Goal: Find specific page/section: Find specific page/section

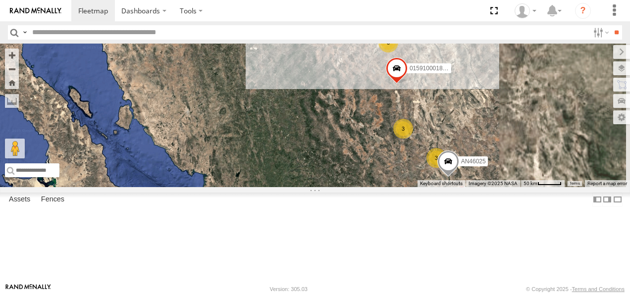
drag, startPoint x: 439, startPoint y: 104, endPoint x: 376, endPoint y: 195, distance: 110.4
click at [377, 187] on div "AN531610 015910001811580 F2771 3 3 015910001845018 3 3 AN46025 AN538662" at bounding box center [315, 116] width 630 height 144
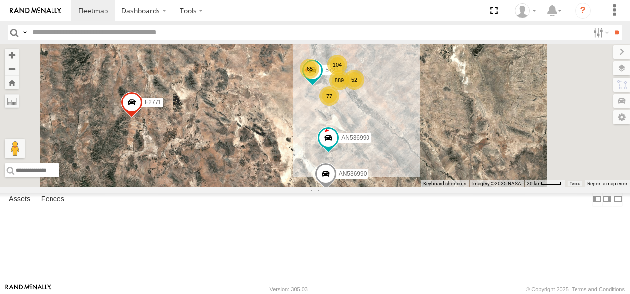
drag, startPoint x: 452, startPoint y: 112, endPoint x: 372, endPoint y: 172, distance: 100.2
click at [374, 171] on div "AN531610 015910001811580 F2771 015910001845018 AN46025 AN538662 AN536990 889 10…" at bounding box center [315, 116] width 630 height 144
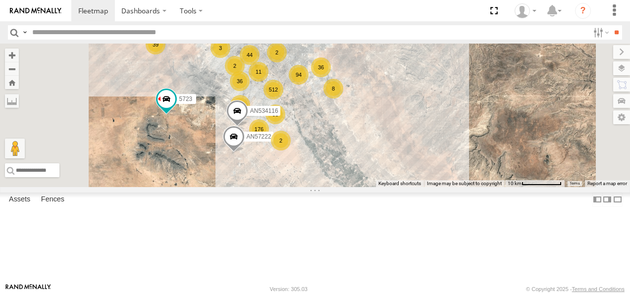
drag, startPoint x: 427, startPoint y: 148, endPoint x: 412, endPoint y: 130, distance: 23.2
click at [414, 130] on div "AN531610 015910001811580 F2771 015910001845018 AN46025 AN538662 AN536990 AN5369…" at bounding box center [315, 116] width 630 height 144
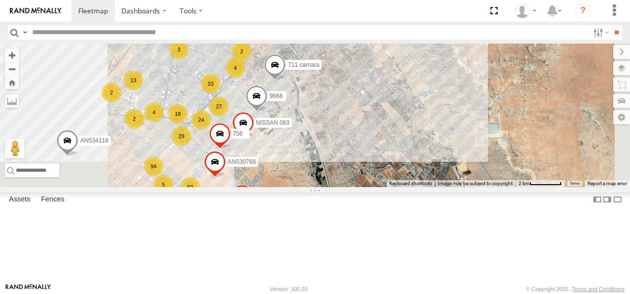
drag, startPoint x: 424, startPoint y: 103, endPoint x: 420, endPoint y: 201, distance: 97.6
click at [426, 187] on div "AN531610 015910001811580 F2771 015910001845018 AN46025 AN538662 AN536990 AN5369…" at bounding box center [315, 116] width 630 height 144
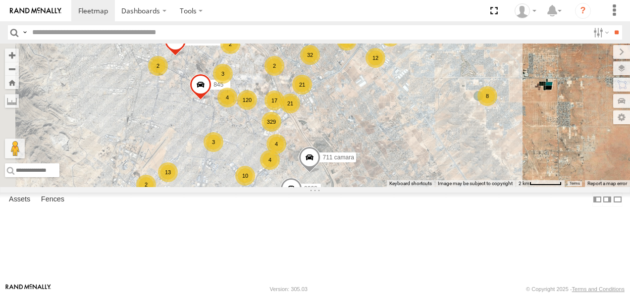
drag, startPoint x: 401, startPoint y: 147, endPoint x: 438, endPoint y: 183, distance: 51.8
click at [438, 183] on div "AN531610 015910001811580 F2771 015910001845018 AN46025 AN538662 AN536990 AN5369…" at bounding box center [315, 116] width 630 height 144
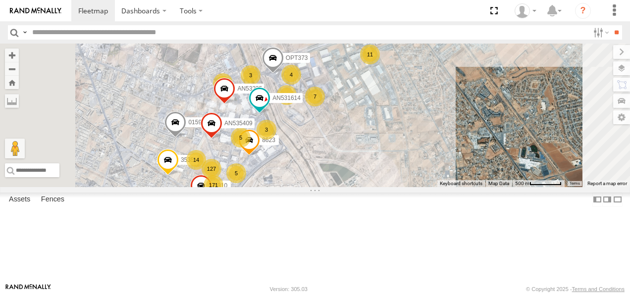
drag, startPoint x: 389, startPoint y: 139, endPoint x: 414, endPoint y: 180, distance: 48.2
click at [414, 180] on div "AN531610 015910001811580 F2771 015910001845018 AN46025 AN538662 AN536990 AN5369…" at bounding box center [315, 116] width 630 height 144
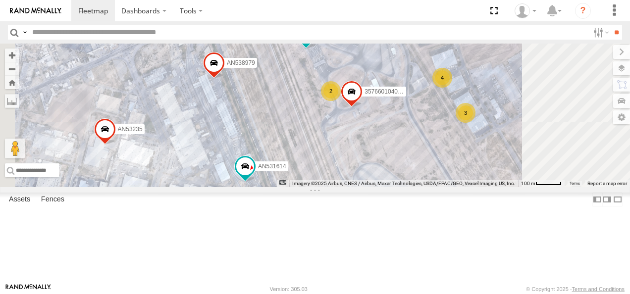
drag, startPoint x: 384, startPoint y: 129, endPoint x: 399, endPoint y: 176, distance: 49.0
click at [399, 176] on div "AN531610 015910001811580 F2771 015910001845018 AN46025 AN538662 AN536990 AN5369…" at bounding box center [315, 116] width 630 height 144
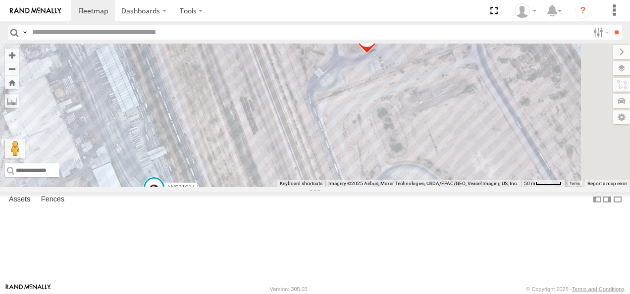
drag, startPoint x: 407, startPoint y: 168, endPoint x: 350, endPoint y: 128, distance: 69.5
click at [351, 127] on div "AN531610 015910001811580 F2771 015910001845018 AN46025 AN538662 AN536990 AN5369…" at bounding box center [315, 116] width 630 height 144
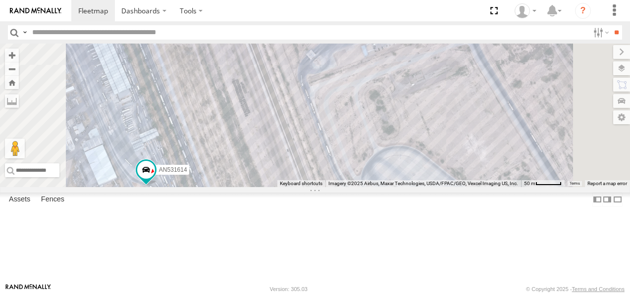
drag, startPoint x: 454, startPoint y: 159, endPoint x: 448, endPoint y: 138, distance: 22.5
click at [449, 138] on div "AN531610 015910001811580 F2771 015910001845018 AN46025 AN538662 AN536990 AN5369…" at bounding box center [315, 116] width 630 height 144
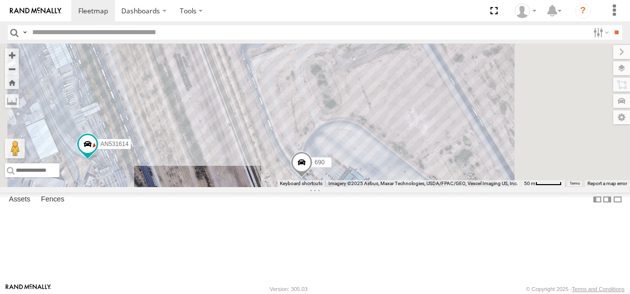
drag, startPoint x: 464, startPoint y: 155, endPoint x: 401, endPoint y: 133, distance: 66.7
click at [402, 133] on div "AN531610 015910001811580 F2771 015910001845018 AN46025 AN538662 AN536990 AN5369…" at bounding box center [315, 116] width 630 height 144
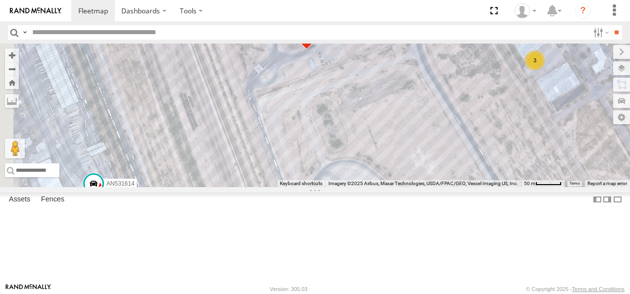
drag, startPoint x: 458, startPoint y: 133, endPoint x: 469, endPoint y: 169, distance: 37.9
click at [469, 168] on div "AN531610 015910001811580 F2771 015910001845018 AN46025 AN538662 AN536990 AN5369…" at bounding box center [315, 116] width 630 height 144
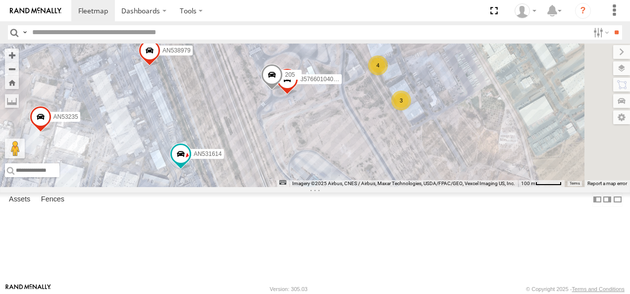
drag, startPoint x: 545, startPoint y: 155, endPoint x: 465, endPoint y: 176, distance: 81.8
click at [475, 175] on div "AN531610 015910001811580 F2771 015910001845018 AN46025 AN538662 AN536990 AN5369…" at bounding box center [315, 116] width 630 height 144
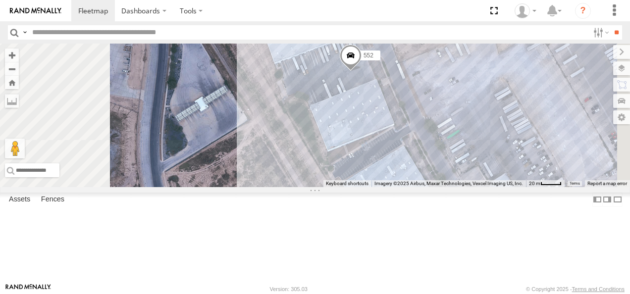
drag, startPoint x: 484, startPoint y: 103, endPoint x: 481, endPoint y: 242, distance: 138.2
click at [481, 187] on div "AN531610 015910001811580 F2771 015910001845018 AN46025 AN538662 AN536990 AN5369…" at bounding box center [315, 116] width 630 height 144
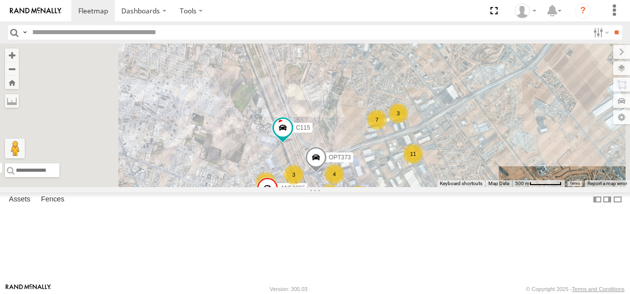
drag, startPoint x: 372, startPoint y: 158, endPoint x: 451, endPoint y: 211, distance: 95.3
click at [327, 173] on span at bounding box center [316, 160] width 22 height 27
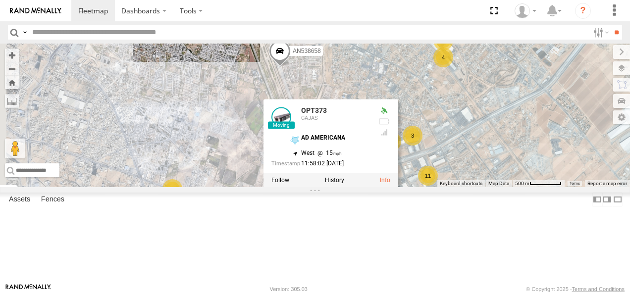
drag, startPoint x: 411, startPoint y: 114, endPoint x: 432, endPoint y: 145, distance: 37.1
click at [432, 145] on div "AN531610 015910001811580 F2771 015910001845018 AN46025 AN538662 AN536990 AN5369…" at bounding box center [315, 116] width 630 height 144
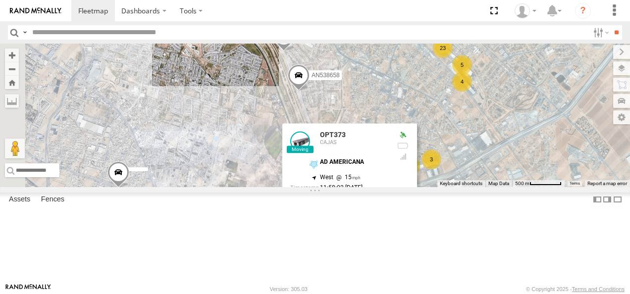
click at [428, 146] on div "AN531610 015910001811580 F2771 015910001845018 AN46025 AN538662 AN536990 AN5369…" at bounding box center [315, 116] width 630 height 144
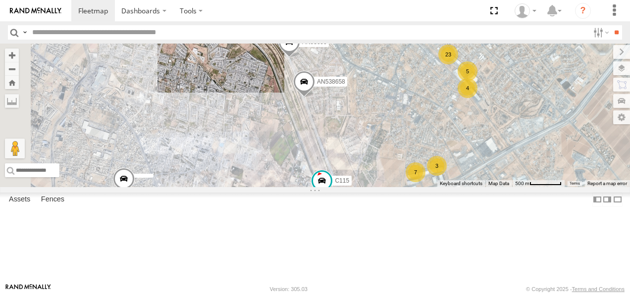
drag, startPoint x: 392, startPoint y: 144, endPoint x: 471, endPoint y: 240, distance: 124.2
click at [474, 187] on div "AN531610 015910001811580 F2771 015910001845018 AN46025 AN538662 AN536990 AN5369…" at bounding box center [315, 116] width 630 height 144
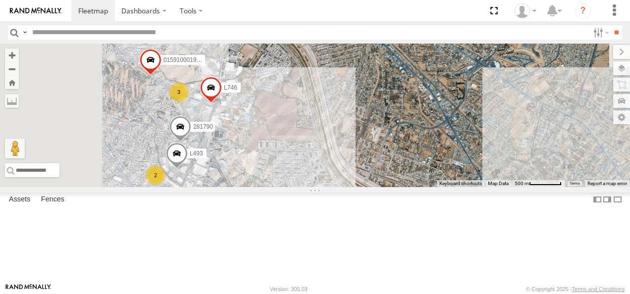
drag, startPoint x: 425, startPoint y: 186, endPoint x: 466, endPoint y: 232, distance: 61.7
click at [466, 187] on div "AN531610 015910001811580 F2771 015910001845018 AN46025 AN538662 AN536990 AN5369…" at bounding box center [315, 116] width 630 height 144
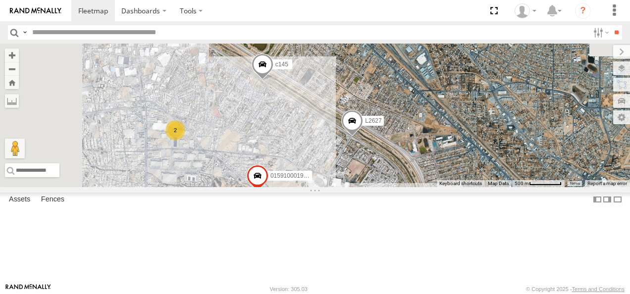
drag, startPoint x: 433, startPoint y: 158, endPoint x: 492, endPoint y: 222, distance: 86.5
click at [493, 187] on div "AN531610 015910001811580 F2771 015910001845018 AN46025 AN538662 AN536990 AN5369…" at bounding box center [315, 116] width 630 height 144
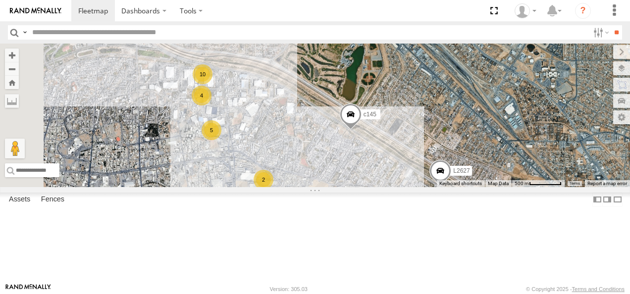
drag, startPoint x: 418, startPoint y: 171, endPoint x: 489, endPoint y: 198, distance: 75.8
click at [499, 187] on div "AN531610 015910001811580 F2771 015910001845018 AN46025 AN538662 AN536990 AN5369…" at bounding box center [315, 116] width 630 height 144
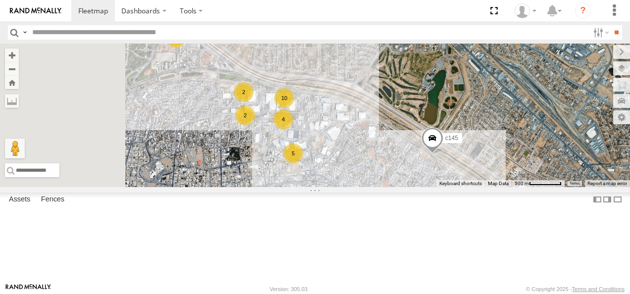
drag, startPoint x: 412, startPoint y: 155, endPoint x: 451, endPoint y: 162, distance: 39.8
click at [451, 162] on div "AN531610 015910001811580 F2771 015910001845018 AN46025 AN538662 AN536990 AN5369…" at bounding box center [315, 116] width 630 height 144
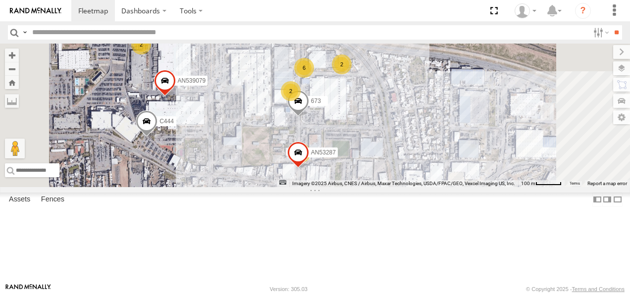
drag, startPoint x: 425, startPoint y: 139, endPoint x: 420, endPoint y: 158, distance: 20.4
click at [309, 117] on span at bounding box center [298, 103] width 22 height 27
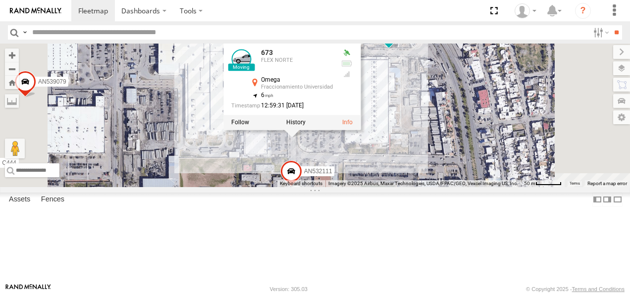
click at [508, 134] on div "AN531610 015910001811580 F2771 015910001845018 AN46025 AN538662 AN536990 AN5369…" at bounding box center [315, 116] width 630 height 144
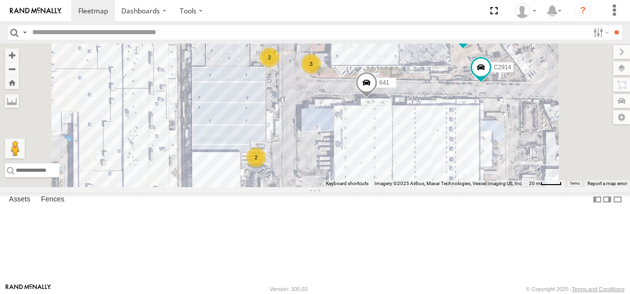
drag, startPoint x: 434, startPoint y: 117, endPoint x: 432, endPoint y: 198, distance: 80.2
click at [432, 187] on div "AN531610 015910001811580 F2771 015910001845018 AN46025 AN538662 AN536990 AN5369…" at bounding box center [315, 116] width 630 height 144
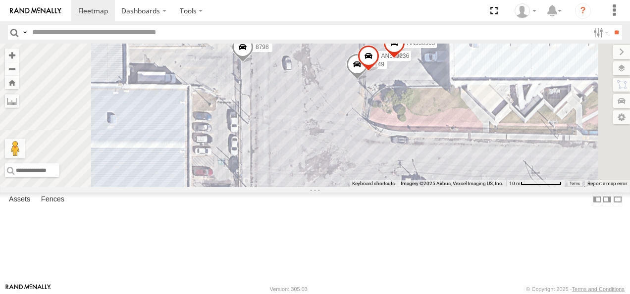
drag, startPoint x: 409, startPoint y: 123, endPoint x: 402, endPoint y: 186, distance: 63.2
click at [402, 186] on div "AN531610 015910001811580 F2771 015910001845018 AN46025 AN538662 AN536990 AN5369…" at bounding box center [315, 116] width 630 height 144
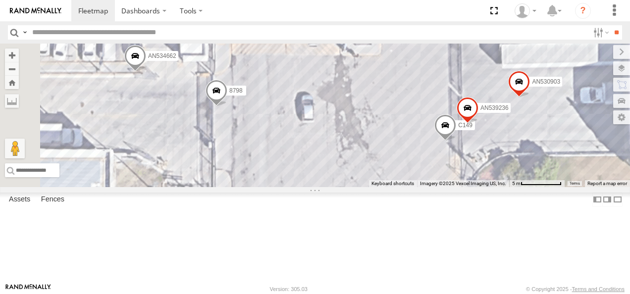
drag, startPoint x: 425, startPoint y: 154, endPoint x: 465, endPoint y: 218, distance: 75.7
click at [465, 187] on div "AN531610 015910001811580 F2771 015910001845018 AN46025 AN538662 AN536990 AN5369…" at bounding box center [315, 116] width 630 height 144
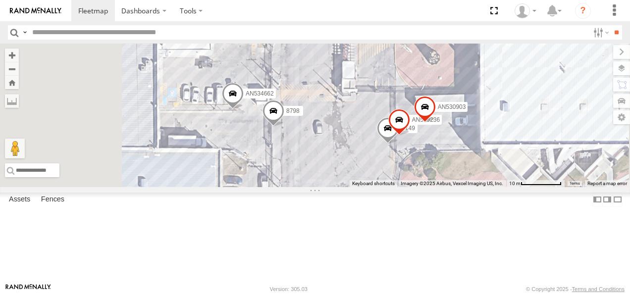
drag, startPoint x: 455, startPoint y: 196, endPoint x: 443, endPoint y: 195, distance: 12.9
click at [443, 187] on div "AN531610 015910001811580 F2771 015910001845018 AN46025 AN538662 AN536990 AN5369…" at bounding box center [315, 116] width 630 height 144
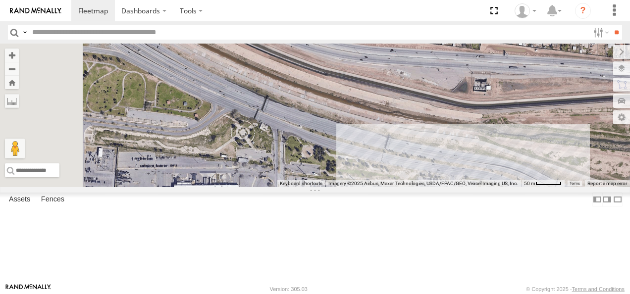
drag, startPoint x: 401, startPoint y: 123, endPoint x: 544, endPoint y: 224, distance: 175.0
click at [544, 187] on div "AN531610 015910001811580 F2771 015910001845018 AN46025 AN538662 AN536990 AN5369…" at bounding box center [315, 116] width 630 height 144
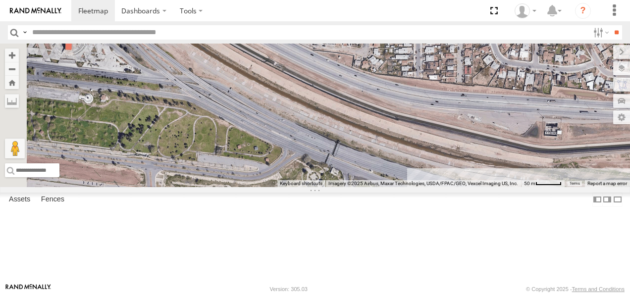
drag, startPoint x: 402, startPoint y: 200, endPoint x: 499, endPoint y: 230, distance: 101.8
click at [499, 187] on div "AN531610 015910001811580 F2771 015910001845018 AN46025 AN538662 AN536990 AN5369…" at bounding box center [315, 116] width 630 height 144
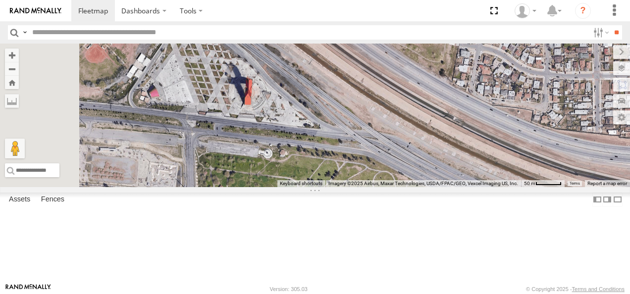
drag, startPoint x: 444, startPoint y: 164, endPoint x: 502, endPoint y: 228, distance: 86.5
click at [502, 187] on div "AN531610 015910001811580 F2771 015910001845018 AN46025 AN538662 AN536990 AN5369…" at bounding box center [315, 116] width 630 height 144
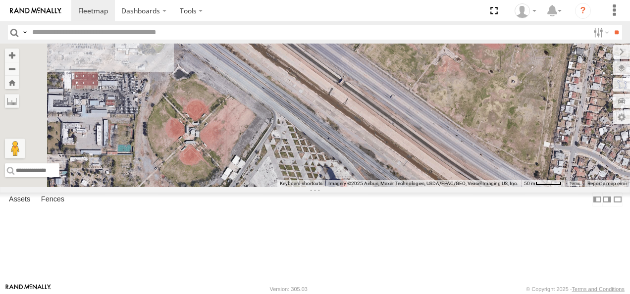
drag, startPoint x: 398, startPoint y: 181, endPoint x: 478, endPoint y: 229, distance: 93.5
click at [476, 187] on div "AN531610 015910001811580 F2771 015910001845018 AN46025 AN538662 AN536990 AN5369…" at bounding box center [315, 116] width 630 height 144
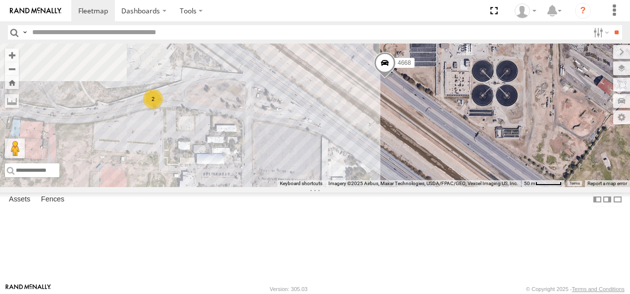
drag, startPoint x: 427, startPoint y: 174, endPoint x: 480, endPoint y: 223, distance: 72.2
click at [479, 187] on div "AN531610 015910001811580 F2771 015910001845018 AN46025 AN538662 AN536990 AN5369…" at bounding box center [315, 116] width 630 height 144
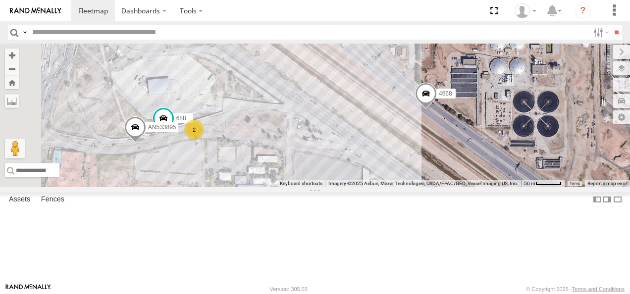
drag, startPoint x: 417, startPoint y: 174, endPoint x: 490, endPoint y: 229, distance: 91.6
click at [488, 187] on div "AN531610 015910001811580 F2771 015910001845018 AN46025 AN538662 AN536990 AN5369…" at bounding box center [315, 116] width 630 height 144
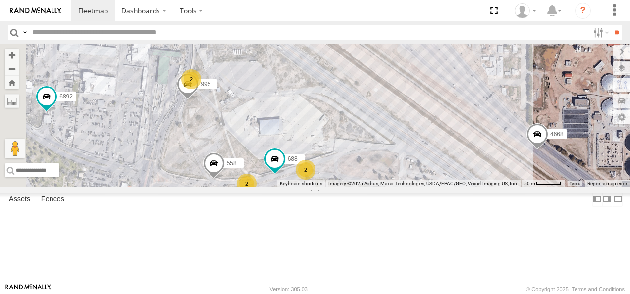
drag, startPoint x: 420, startPoint y: 172, endPoint x: 438, endPoint y: 135, distance: 40.7
click at [438, 135] on div "AN531610 015910001811580 F2771 015910001845018 AN46025 AN538662 AN536990 AN5369…" at bounding box center [315, 116] width 630 height 144
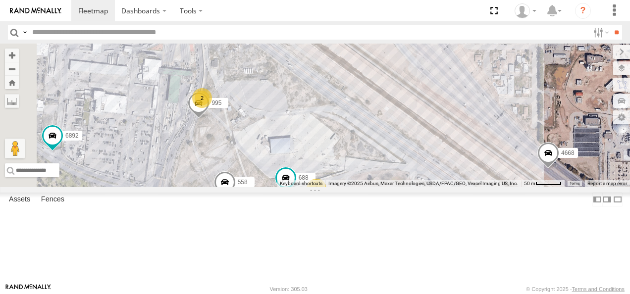
drag, startPoint x: 388, startPoint y: 172, endPoint x: 399, endPoint y: 192, distance: 22.8
click at [399, 187] on div "AN531610 015910001811580 F2771 015910001845018 AN46025 AN538662 AN536990 AN5369…" at bounding box center [315, 116] width 630 height 144
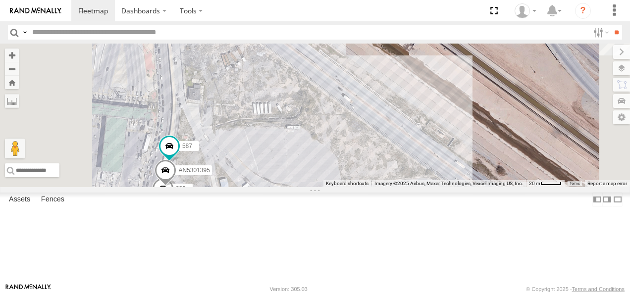
drag, startPoint x: 356, startPoint y: 146, endPoint x: 380, endPoint y: 240, distance: 96.5
click at [380, 187] on div "AN531610 015910001811580 F2771 015910001845018 AN46025 AN538662 AN536990 AN5369…" at bounding box center [315, 116] width 630 height 144
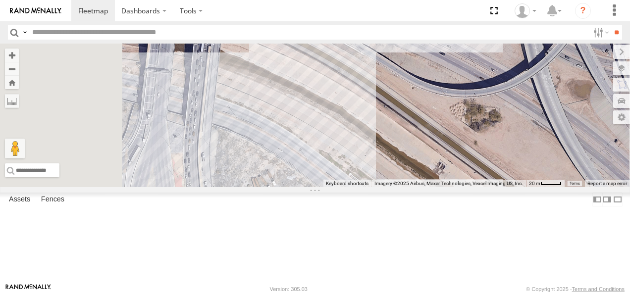
drag, startPoint x: 391, startPoint y: 178, endPoint x: 400, endPoint y: 256, distance: 79.3
click at [400, 187] on div "AN531610 015910001811580 F2771 015910001845018 AN46025 AN538662 AN536990 AN5369…" at bounding box center [315, 116] width 630 height 144
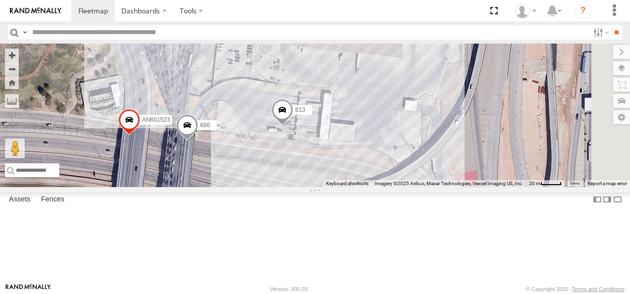
drag, startPoint x: 436, startPoint y: 180, endPoint x: 377, endPoint y: 232, distance: 78.2
click at [377, 187] on div "AN531610 015910001811580 F2771 015910001845018 AN46025 AN538662 AN536990 AN5369…" at bounding box center [315, 116] width 630 height 144
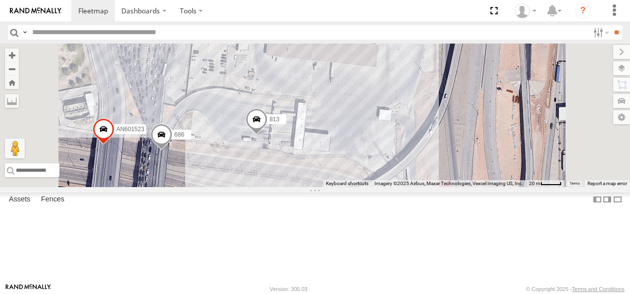
drag, startPoint x: 404, startPoint y: 212, endPoint x: 348, endPoint y: 218, distance: 55.8
click at [362, 187] on div "AN531610 015910001811580 F2771 015910001845018 AN46025 AN538662 AN536990 AN5369…" at bounding box center [315, 116] width 630 height 144
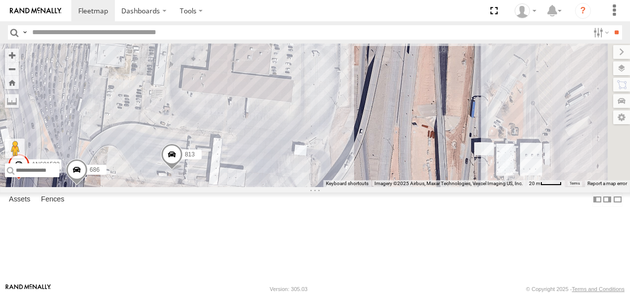
drag, startPoint x: 478, startPoint y: 160, endPoint x: 423, endPoint y: 198, distance: 67.0
click at [423, 187] on div "AN531610 015910001811580 F2771 015910001845018 AN46025 AN538662 AN536990 AN5369…" at bounding box center [315, 116] width 630 height 144
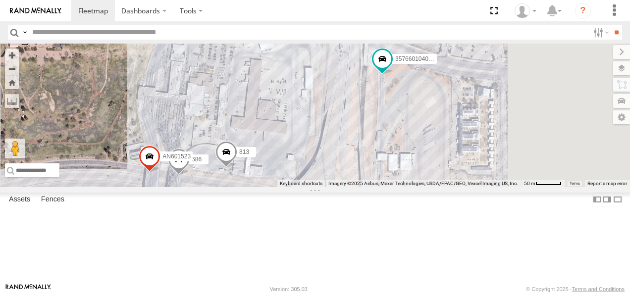
drag, startPoint x: 446, startPoint y: 199, endPoint x: 438, endPoint y: 138, distance: 60.8
click at [440, 143] on div "AN531610 015910001811580 F2771 015910001845018 AN46025 AN538662 AN536990 AN5369…" at bounding box center [315, 116] width 630 height 144
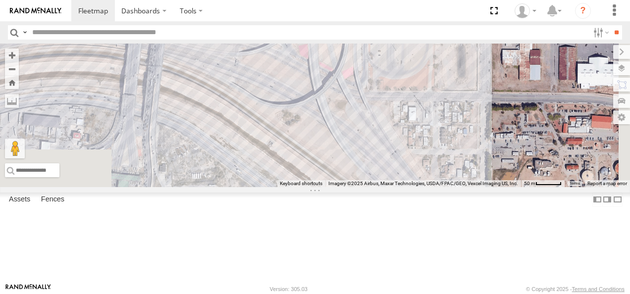
drag
click at [432, 114] on div "AN531610 015910001811580 F2771 015910001845018 AN46025 AN538662 AN536990 AN5369…" at bounding box center [315, 116] width 630 height 144
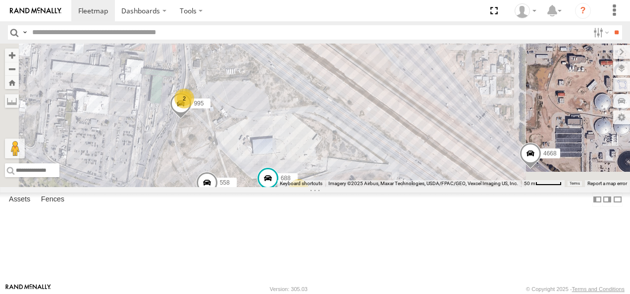
drag, startPoint x: 407, startPoint y: 159, endPoint x: 424, endPoint y: 104, distance: 56.9
click at [424, 106] on div "AN531610 015910001811580 F2771 015910001845018 AN46025 AN538662 AN536990 AN5369…" at bounding box center [315, 116] width 630 height 144
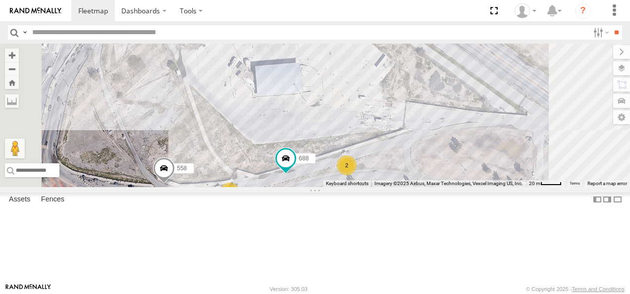
click at [434, 96] on div "AN531610 015910001811580 F2771 015910001845018 AN46025 AN538662 AN536990 AN5369…" at bounding box center [315, 116] width 630 height 144
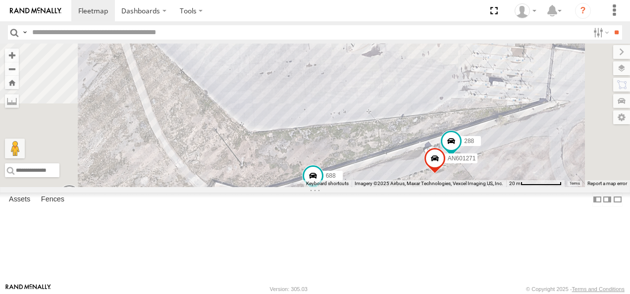
click at [430, 86] on div "AN531610 015910001811580 F2771 015910001845018 AN46025 AN538662 AN536990 AN5369…" at bounding box center [315, 116] width 630 height 144
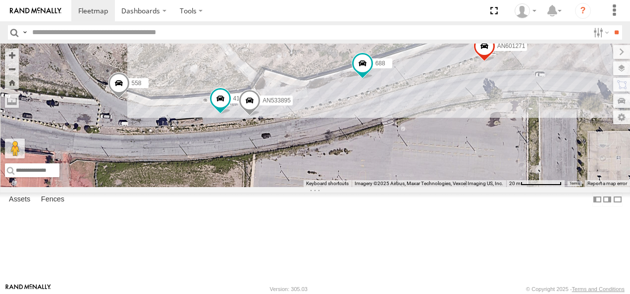
click at [398, 98] on div "AN531610 015910001811580 F2771 015910001845018 AN46025 AN538662 AN536990 AN5369…" at bounding box center [315, 116] width 630 height 144
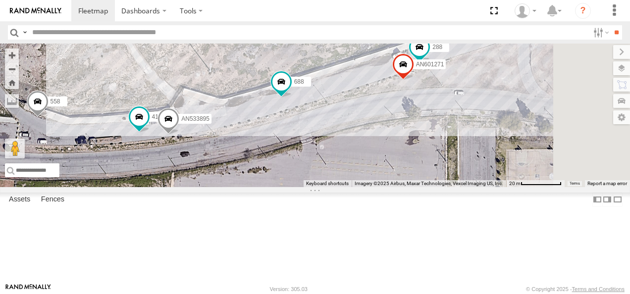
click at [454, 91] on div "AN531610 015910001811580 F2771 015910001845018 AN46025 AN538662 AN536990 AN5369…" at bounding box center [315, 116] width 630 height 144
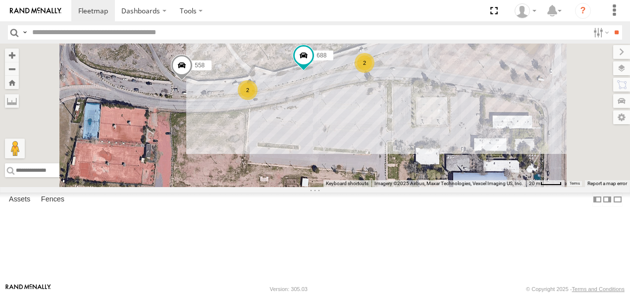
click at [416, 150] on div "AN531610 015910001811580 F2771 015910001845018 AN46025 AN538662 AN536990 AN5369…" at bounding box center [315, 116] width 630 height 144
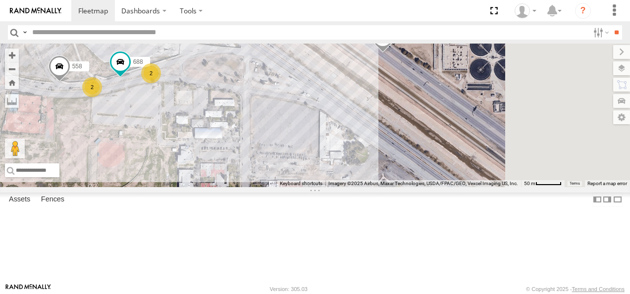
click at [384, 152] on div "AN531610 015910001811580 F2771 015910001845018 AN46025 AN538662 AN536990 AN5369…" at bounding box center [315, 116] width 630 height 144
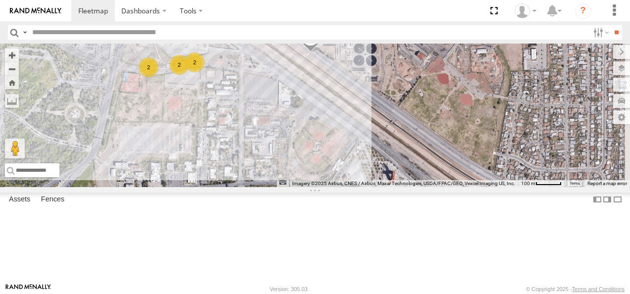
click at [419, 152] on div "AN531610 015910001811580 F2771 015910001845018 AN46025 AN538662 AN536990 AN5369…" at bounding box center [315, 116] width 630 height 144
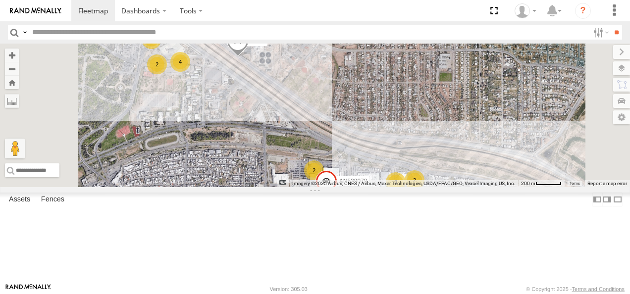
click at [453, 162] on div "AN531610 015910001811580 F2771 015910001845018 AN46025 AN538662 AN536990 AN5369…" at bounding box center [315, 116] width 630 height 144
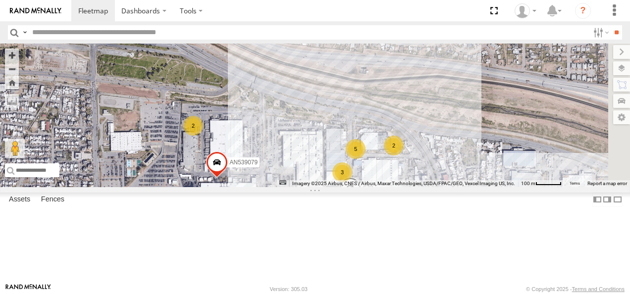
click at [450, 146] on div "AN531610 015910001811580 F2771 015910001845018 AN46025 AN538662 AN536990 AN5369…" at bounding box center [315, 116] width 630 height 144
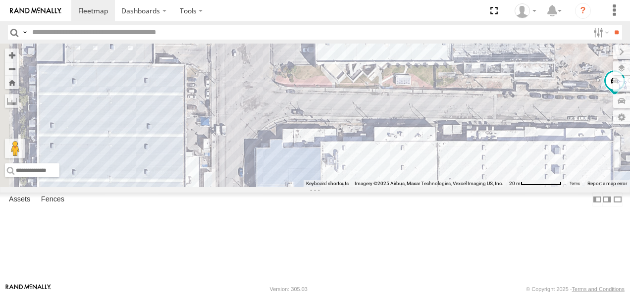
click at [464, 187] on div "AN531610 015910001811580 F2771 015910001845018 AN46025 AN538662 AN536990 AN5369…" at bounding box center [315, 116] width 630 height 144
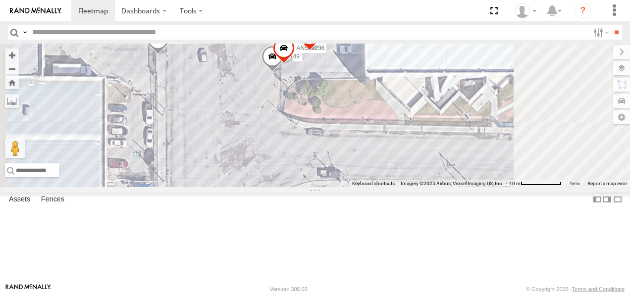
click at [362, 187] on div "AN531610 015910001811580 F2771 015910001845018 AN46025 AN538662 AN536990 AN5369…" at bounding box center [315, 116] width 630 height 144
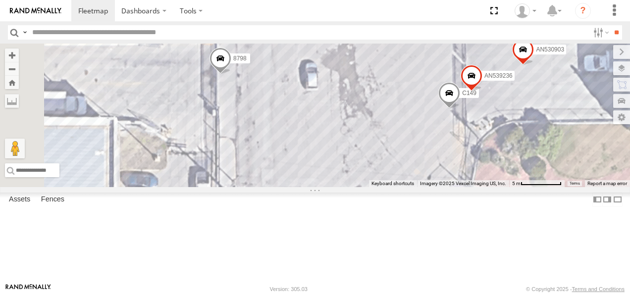
click at [502, 187] on div "AN531610 015910001811580 F2771 015910001845018 AN46025 AN538662 AN536990 AN5369…" at bounding box center [315, 116] width 630 height 144
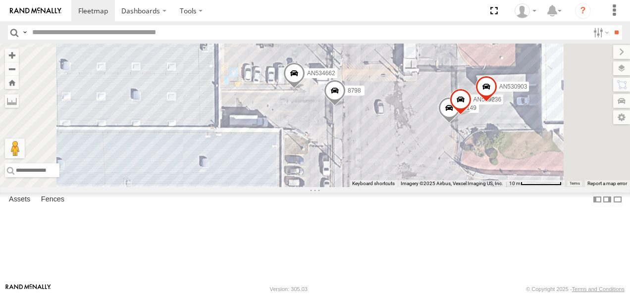
click at [77, 35] on input "text" at bounding box center [308, 32] width 560 height 14
click at [610, 25] on input "**" at bounding box center [615, 32] width 11 height 14
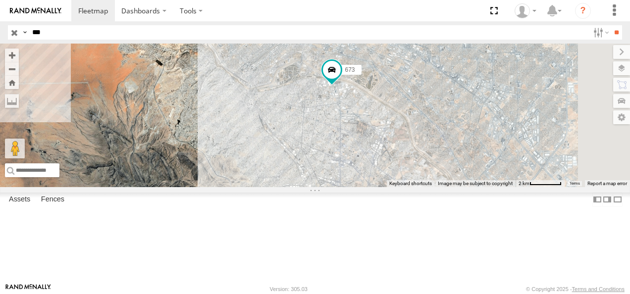
drag, startPoint x: 498, startPoint y: 120, endPoint x: 413, endPoint y: 163, distance: 95.4
click at [409, 167] on div "AN531673 [PHONE_NUMBER]" at bounding box center [315, 116] width 630 height 144
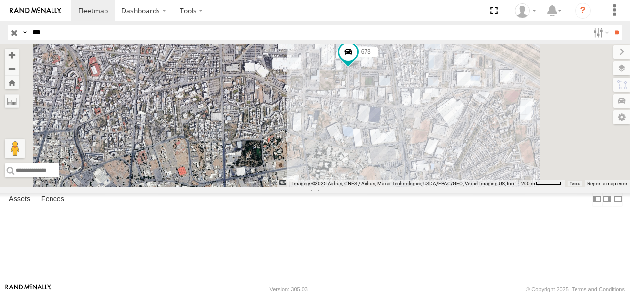
drag, startPoint x: 470, startPoint y: 146, endPoint x: 407, endPoint y: 167, distance: 66.4
click at [408, 167] on div "AN531673 [PHONE_NUMBER]" at bounding box center [315, 116] width 630 height 144
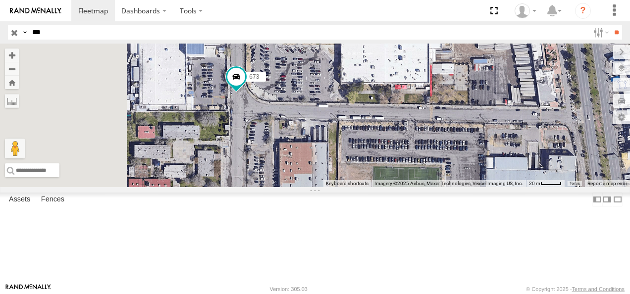
drag, startPoint x: 378, startPoint y: 81, endPoint x: 429, endPoint y: 191, distance: 120.7
click at [431, 187] on div "AN531673 [PHONE_NUMBER]" at bounding box center [315, 116] width 630 height 144
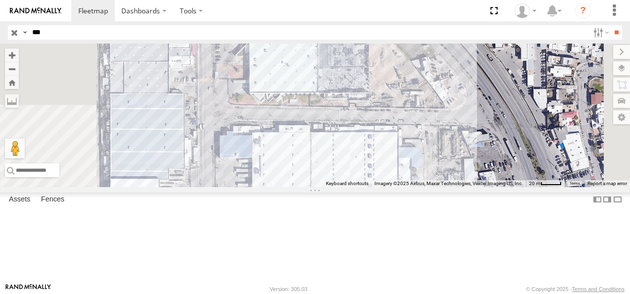
drag, startPoint x: 391, startPoint y: 100, endPoint x: 402, endPoint y: 277, distance: 177.6
click at [402, 187] on div "AN531673 [PHONE_NUMBER] Keyboard shortcuts Map Data Imagery ©2025 Airbus, Maxar…" at bounding box center [315, 116] width 630 height 144
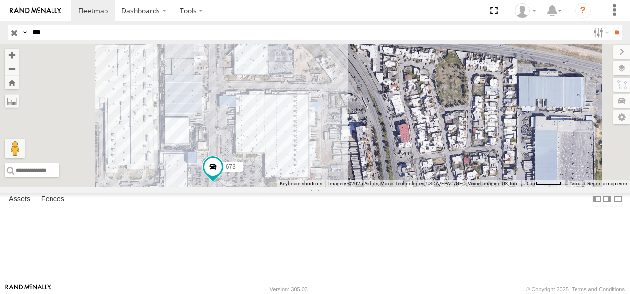
drag, startPoint x: 386, startPoint y: 185, endPoint x: 396, endPoint y: 142, distance: 44.8
click at [393, 149] on div "AN531673 [PHONE_NUMBER]" at bounding box center [315, 116] width 630 height 144
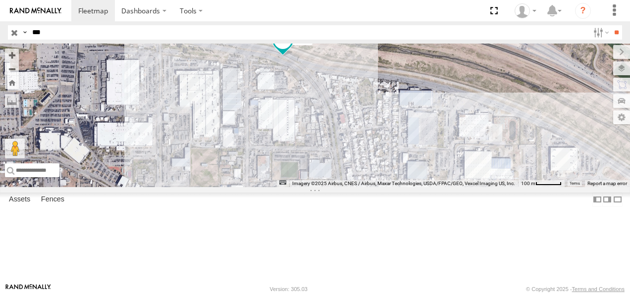
drag, startPoint x: 406, startPoint y: 230, endPoint x: 403, endPoint y: 221, distance: 9.2
click at [403, 187] on div "673" at bounding box center [315, 116] width 630 height 144
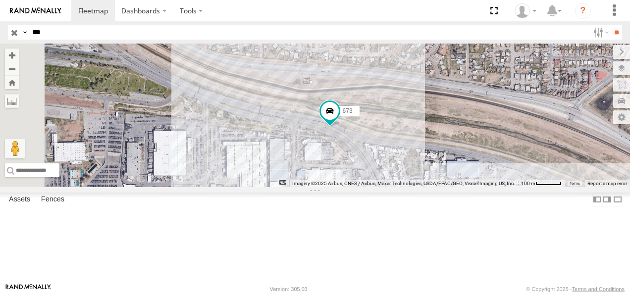
drag, startPoint x: 378, startPoint y: 151, endPoint x: 427, endPoint y: 225, distance: 88.6
click at [427, 187] on div "673" at bounding box center [315, 116] width 630 height 144
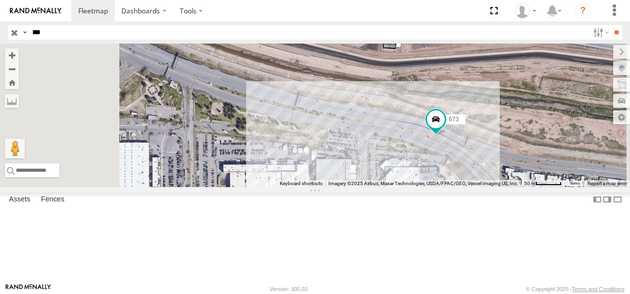
drag, startPoint x: 391, startPoint y: 176, endPoint x: 520, endPoint y: 233, distance: 140.7
click at [520, 187] on div "673" at bounding box center [315, 116] width 630 height 144
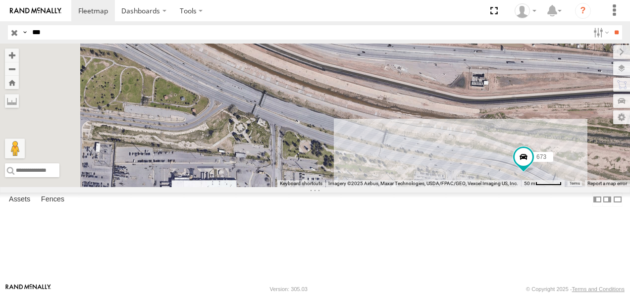
drag, startPoint x: 381, startPoint y: 172, endPoint x: 466, endPoint y: 217, distance: 96.6
click at [467, 187] on div "673" at bounding box center [315, 116] width 630 height 144
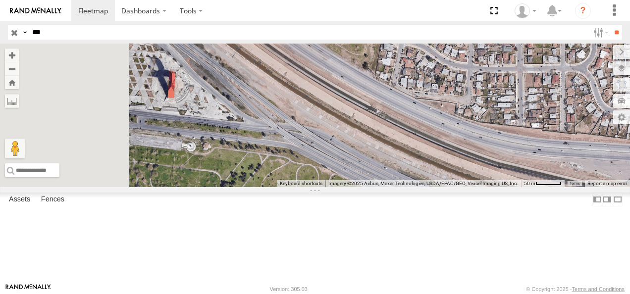
drag, startPoint x: 390, startPoint y: 192, endPoint x: 427, endPoint y: 230, distance: 52.9
click at [443, 187] on div "673" at bounding box center [315, 116] width 630 height 144
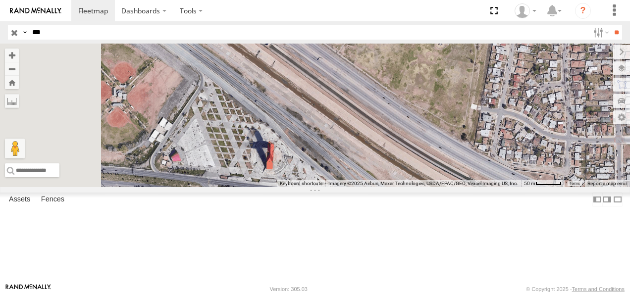
drag, startPoint x: 372, startPoint y: 190, endPoint x: 408, endPoint y: 217, distance: 45.5
click at [408, 187] on div "673" at bounding box center [315, 116] width 630 height 144
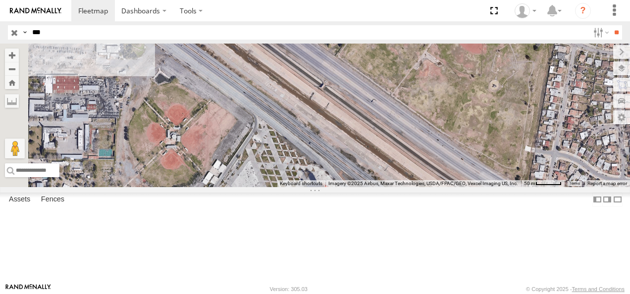
drag, startPoint x: 342, startPoint y: 187, endPoint x: 403, endPoint y: 232, distance: 75.8
click at [403, 187] on div "673" at bounding box center [315, 116] width 630 height 144
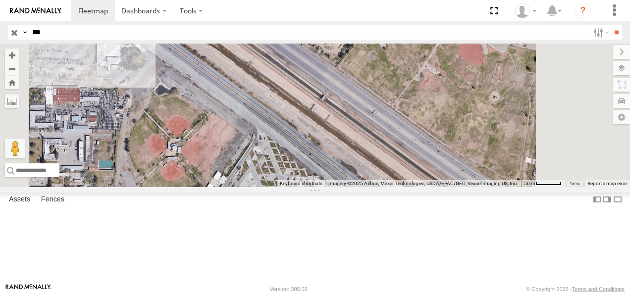
drag, startPoint x: 441, startPoint y: 233, endPoint x: 389, endPoint y: 166, distance: 84.7
click at [391, 167] on div "673" at bounding box center [315, 116] width 630 height 144
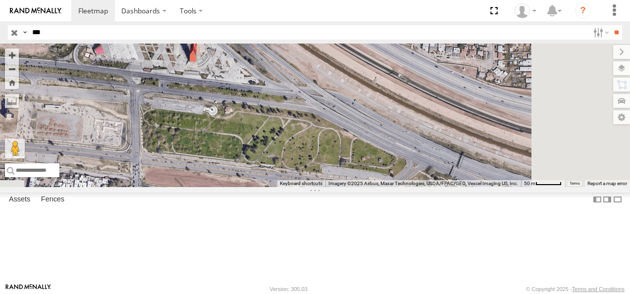
drag, startPoint x: 454, startPoint y: 201, endPoint x: 423, endPoint y: 173, distance: 42.1
click at [426, 175] on div "673" at bounding box center [315, 116] width 630 height 144
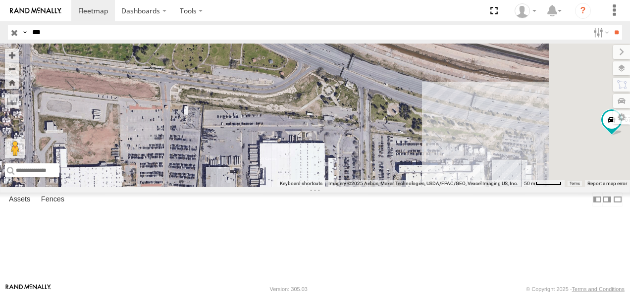
drag, startPoint x: 465, startPoint y: 186, endPoint x: 402, endPoint y: 202, distance: 65.4
click at [404, 187] on div "673" at bounding box center [315, 116] width 630 height 144
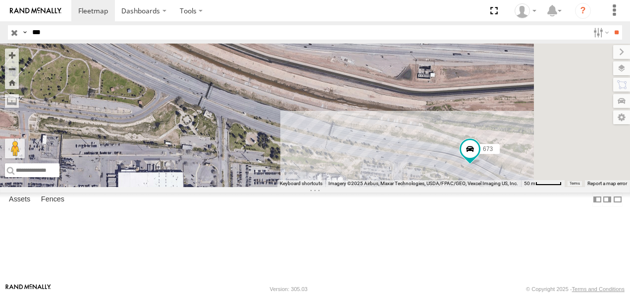
drag, startPoint x: 480, startPoint y: 209, endPoint x: 461, endPoint y: 213, distance: 19.3
click at [462, 187] on div "673" at bounding box center [315, 116] width 630 height 144
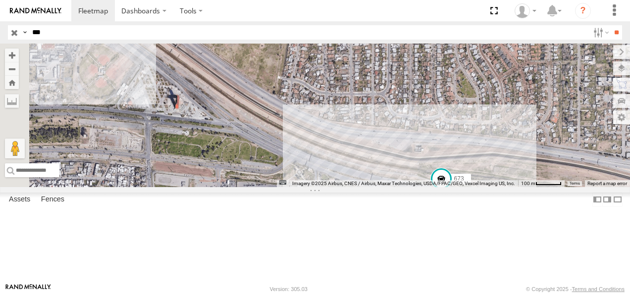
drag, startPoint x: 406, startPoint y: 204, endPoint x: 458, endPoint y: 232, distance: 59.3
click at [458, 187] on div "673" at bounding box center [315, 116] width 630 height 144
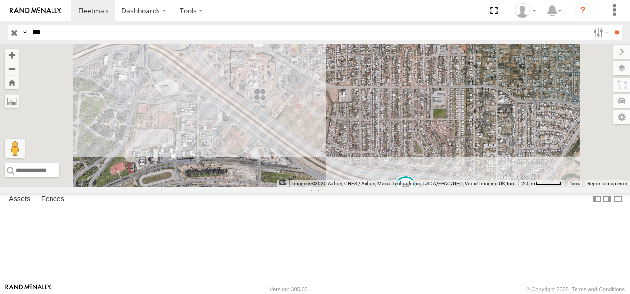
drag, startPoint x: 401, startPoint y: 190, endPoint x: 422, endPoint y: 204, distance: 26.0
click at [422, 187] on div "673" at bounding box center [315, 116] width 630 height 144
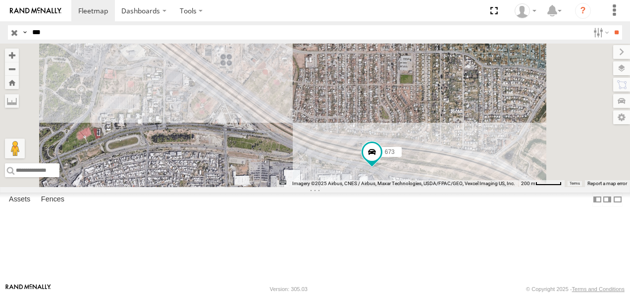
drag, startPoint x: 481, startPoint y: 217, endPoint x: 394, endPoint y: 161, distance: 103.8
click at [403, 163] on div "673" at bounding box center [315, 116] width 630 height 144
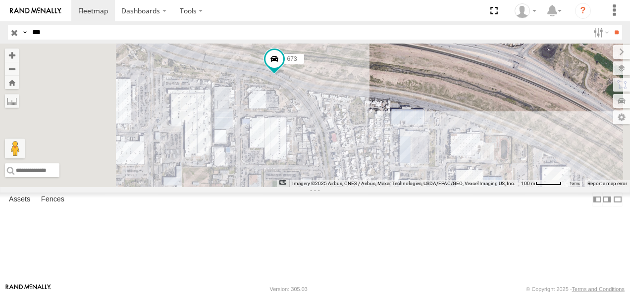
click at [62, 32] on input "***" at bounding box center [308, 32] width 560 height 14
type input "*"
type input "***"
click at [610, 25] on input "**" at bounding box center [615, 32] width 11 height 14
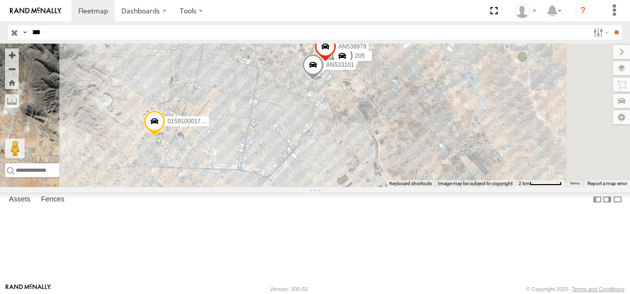
drag, startPoint x: 476, startPoint y: 107, endPoint x: 409, endPoint y: 146, distance: 77.4
click at [406, 149] on div "205 1213 015910001795205 AN538979 AN533101" at bounding box center [315, 116] width 630 height 144
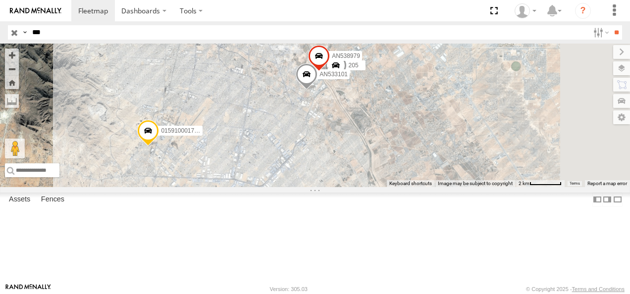
click at [0, 0] on div "205 Cruce" at bounding box center [0, 0] width 0 height 0
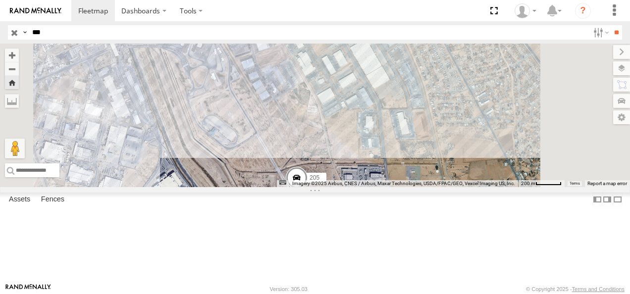
drag, startPoint x: 465, startPoint y: 211, endPoint x: 408, endPoint y: 213, distance: 57.4
click at [408, 187] on div "205" at bounding box center [315, 116] width 630 height 144
